Goal: Task Accomplishment & Management: Use online tool/utility

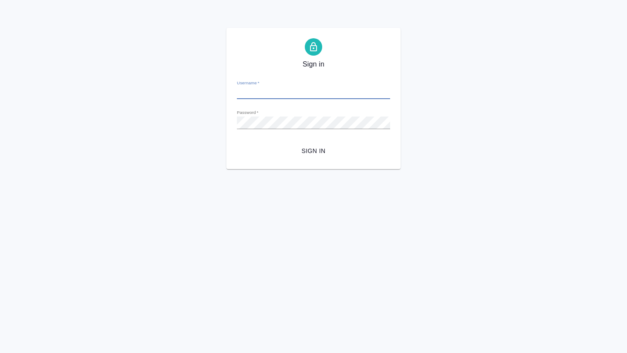
type input "a.borzova@awatera.com"
click at [303, 150] on span "Sign in" at bounding box center [313, 151] width 139 height 11
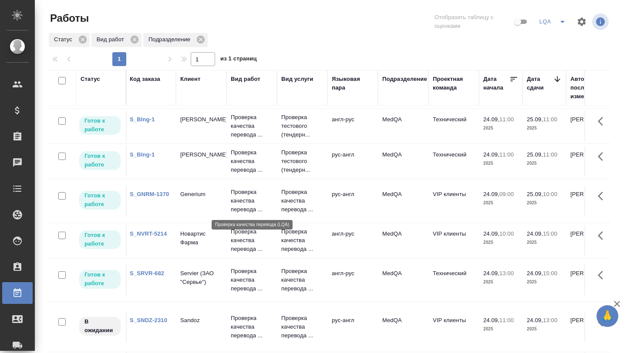
scroll to position [41, 0]
click at [189, 237] on p "Новартис Фарма" at bounding box center [202, 238] width 42 height 17
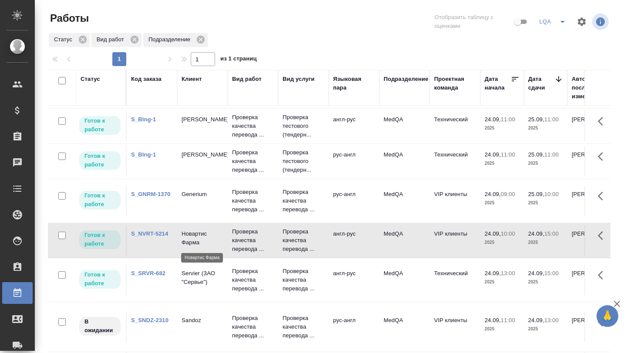
click at [189, 237] on p "Новартис Фарма" at bounding box center [202, 238] width 42 height 17
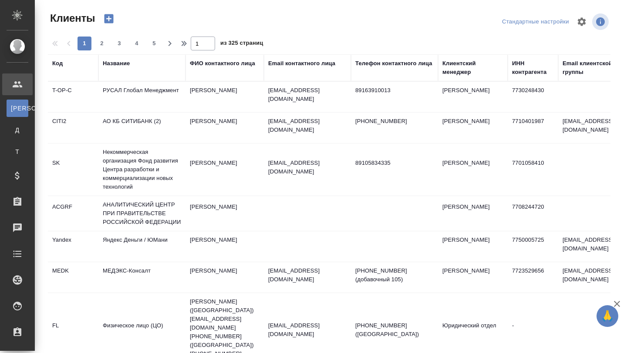
select select "RU"
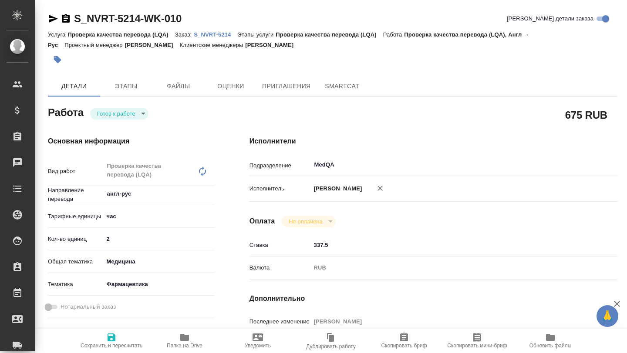
type textarea "x"
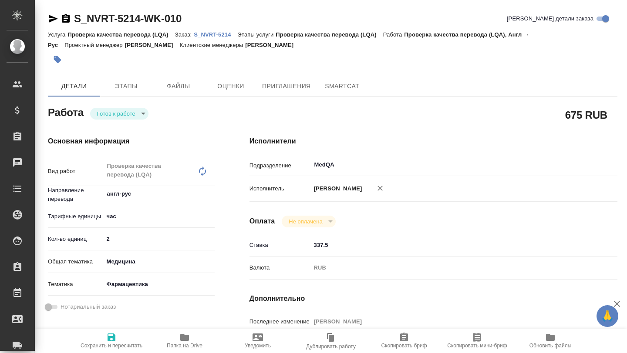
type textarea "x"
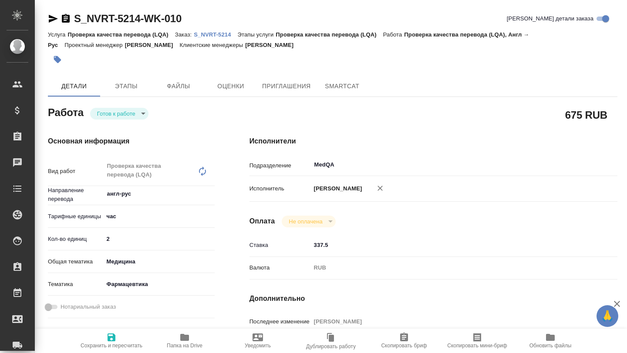
type textarea "x"
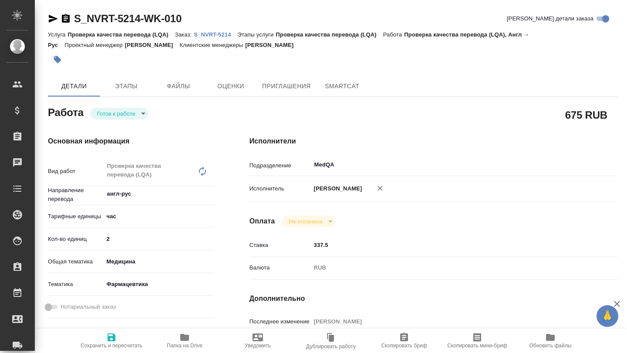
type textarea "x"
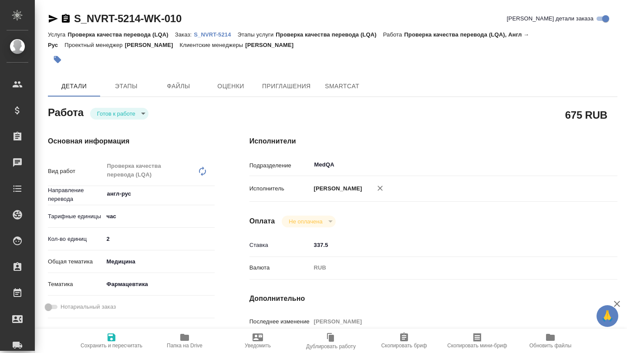
type textarea "x"
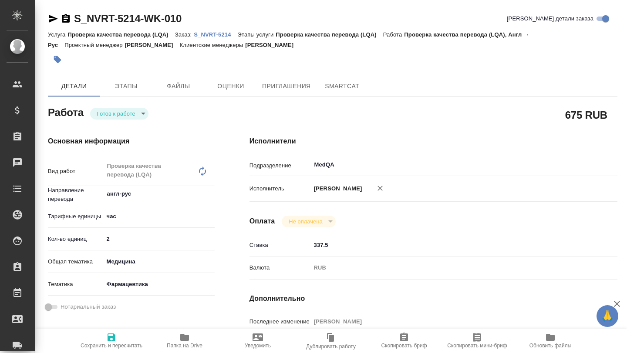
type textarea "x"
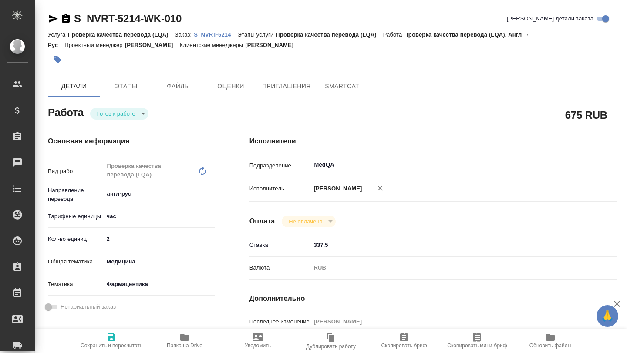
type textarea "x"
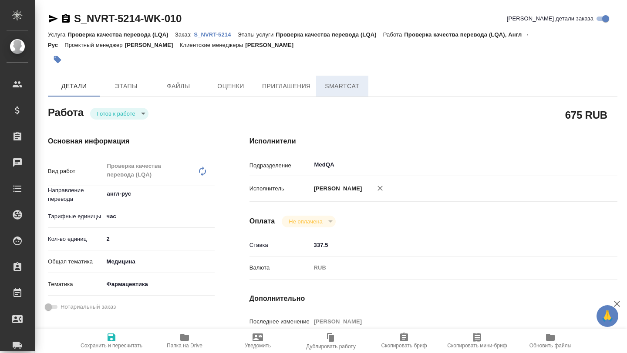
type textarea "x"
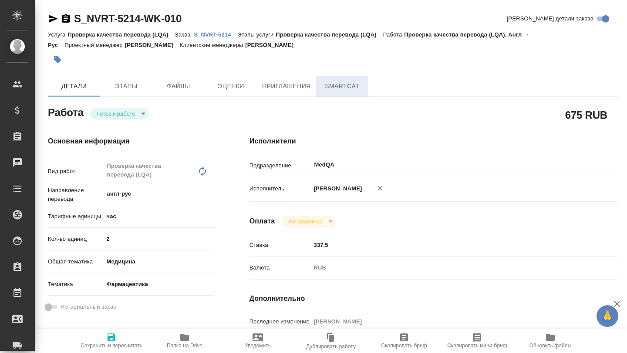
click at [347, 86] on span "SmartCat" at bounding box center [342, 86] width 42 height 11
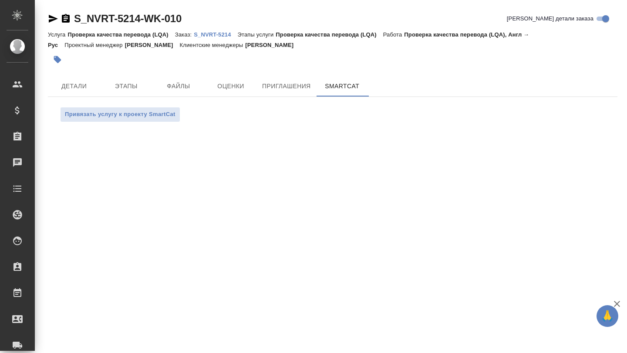
click at [223, 33] on p "S_NVRT-5214" at bounding box center [216, 34] width 44 height 7
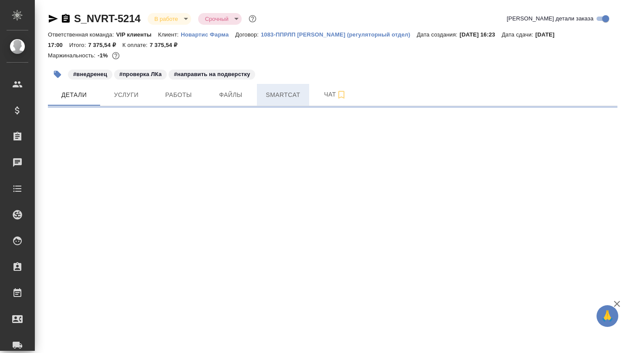
click at [281, 102] on button "Smartcat" at bounding box center [283, 95] width 52 height 22
select select "RU"
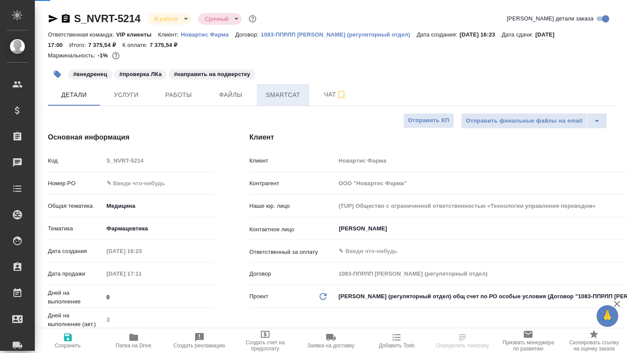
type textarea "x"
type input "[PERSON_NAME]"
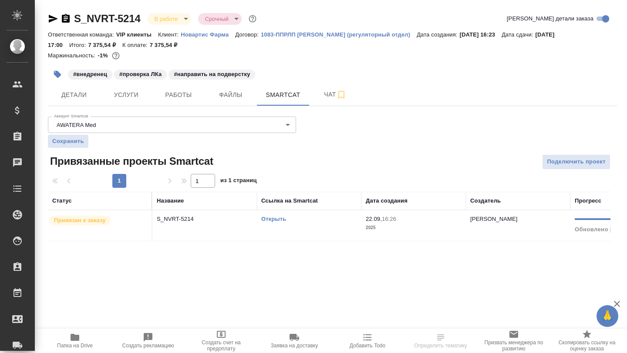
click at [272, 225] on td "Открыть" at bounding box center [309, 226] width 104 height 30
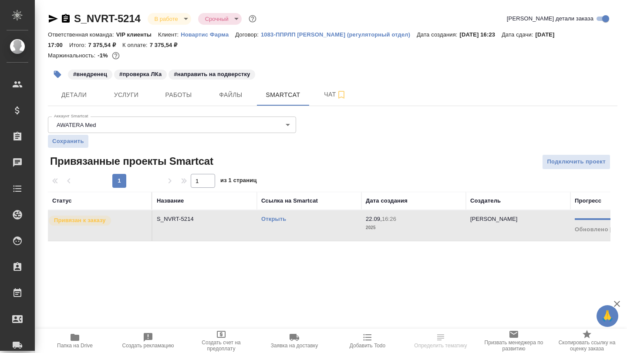
click at [272, 219] on link "Открыть" at bounding box center [273, 219] width 25 height 7
click at [163, 97] on span "Работы" at bounding box center [179, 95] width 42 height 11
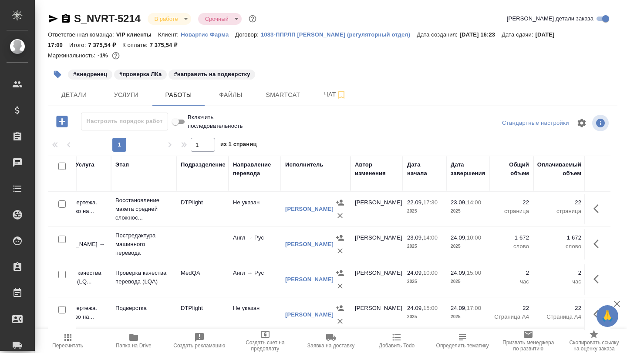
scroll to position [0, 136]
